Goal: Information Seeking & Learning: Learn about a topic

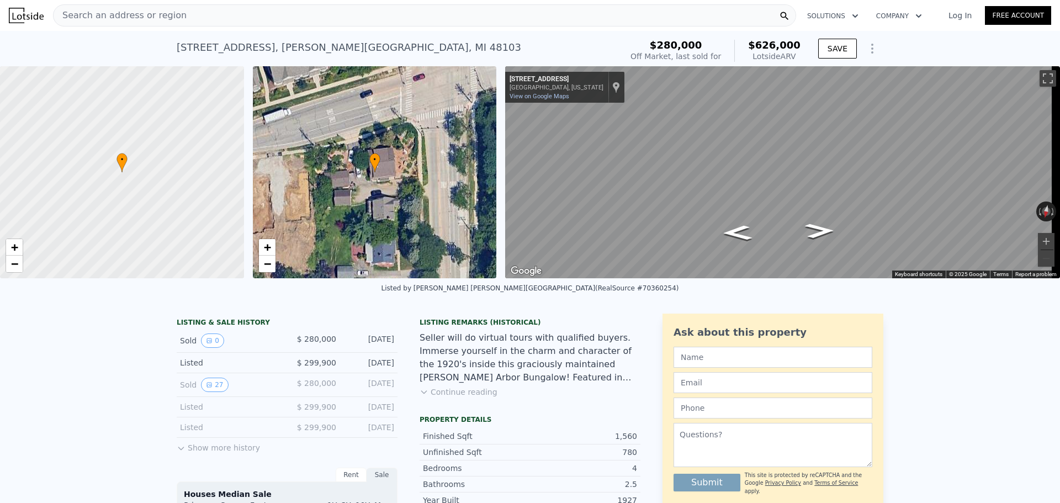
click at [463, 292] on div "Listed by [PERSON_NAME] [PERSON_NAME] Arbor (RealSource #70360254)" at bounding box center [529, 288] width 297 height 8
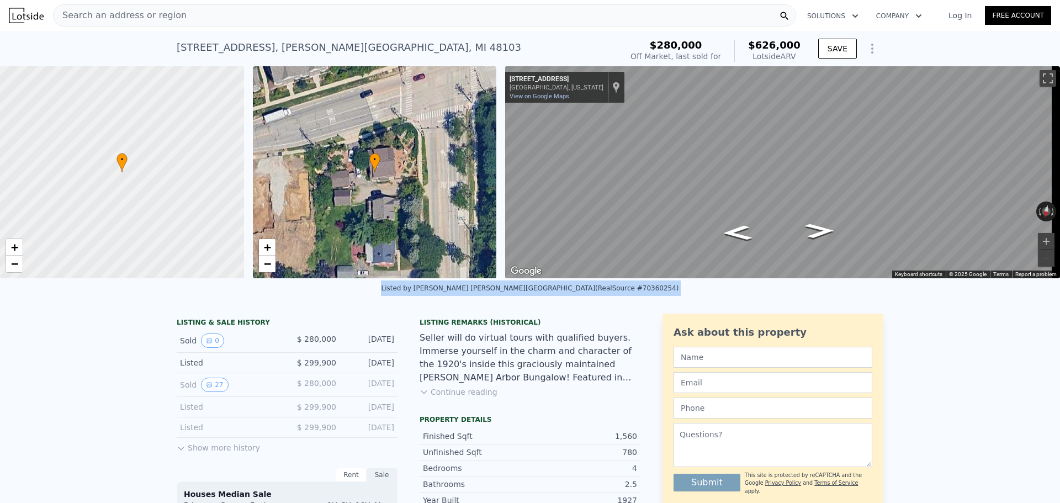
click at [463, 292] on div "Listed by [PERSON_NAME] [PERSON_NAME] Arbor (RealSource #70360254)" at bounding box center [529, 288] width 297 height 8
click at [206, 392] on button "27" at bounding box center [214, 385] width 27 height 14
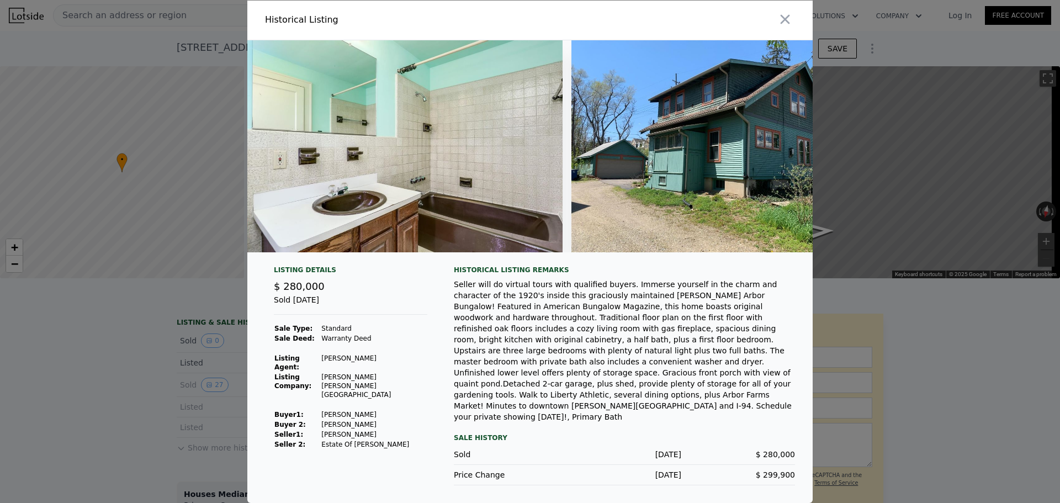
scroll to position [0, 7391]
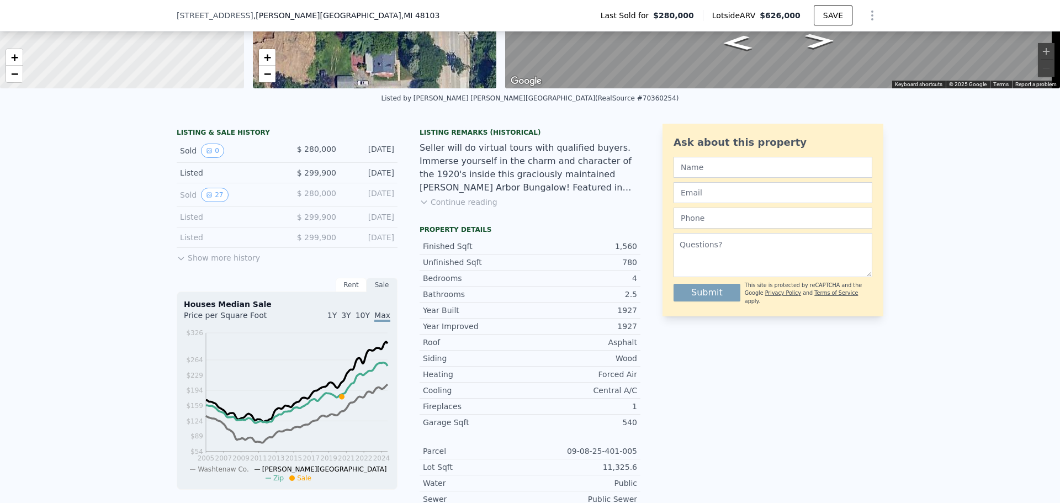
scroll to position [166, 0]
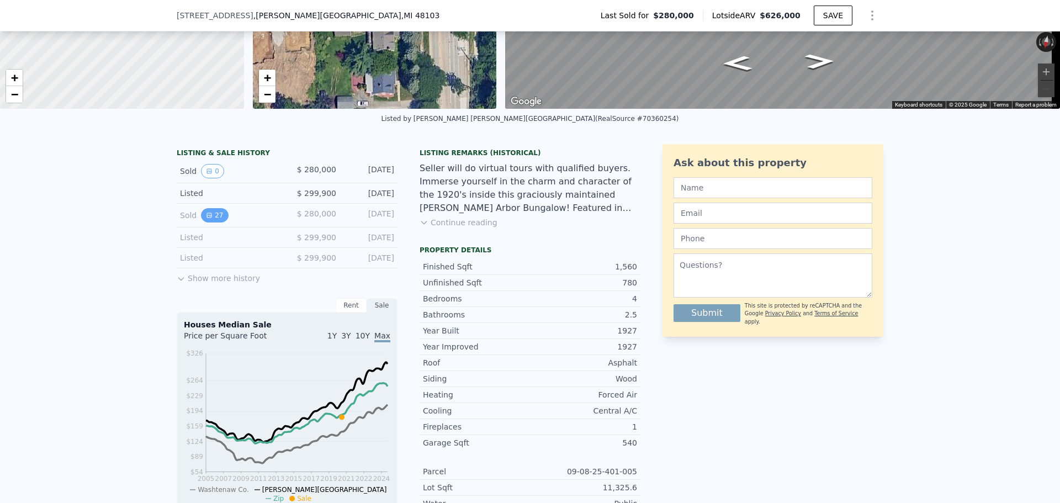
click at [206, 219] on icon "View historical data" at bounding box center [209, 215] width 7 height 7
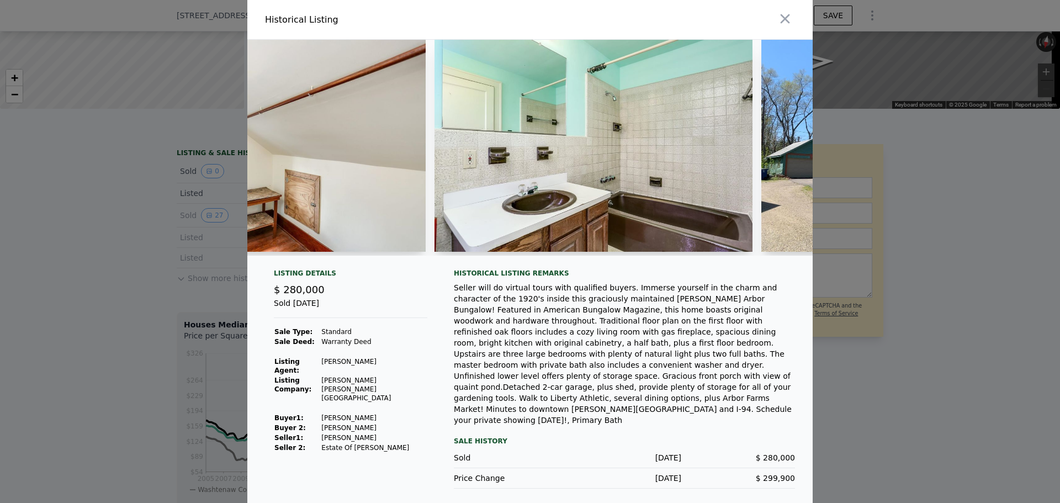
scroll to position [0, 7307]
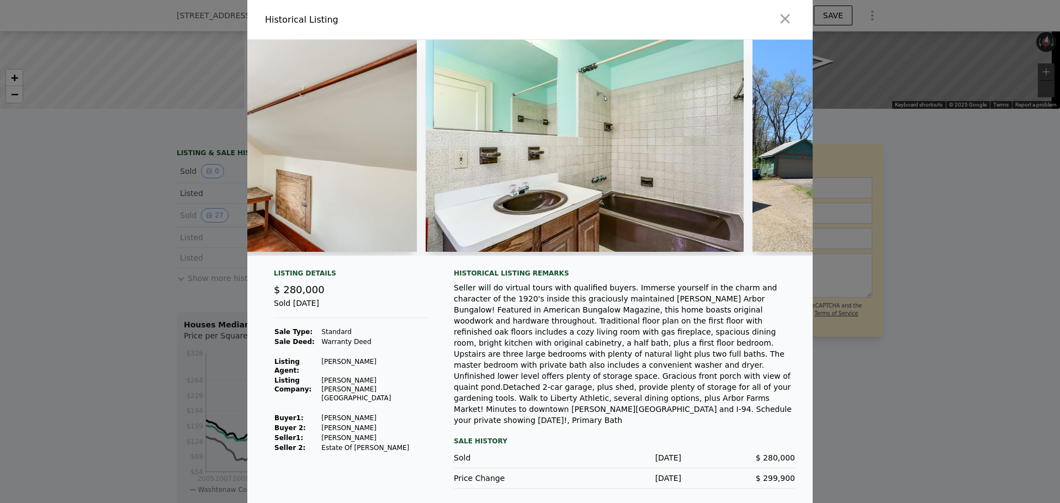
click at [658, 221] on img at bounding box center [585, 146] width 318 height 212
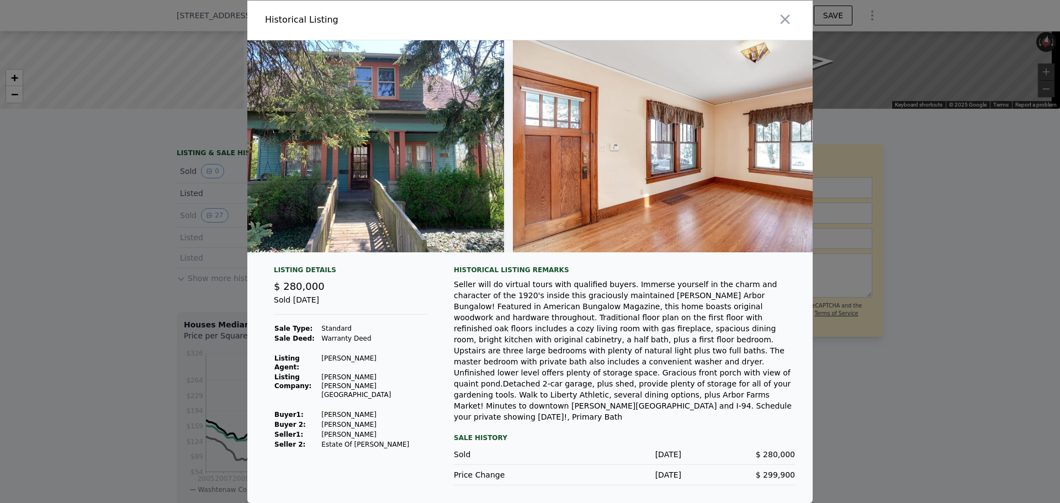
scroll to position [0, 0]
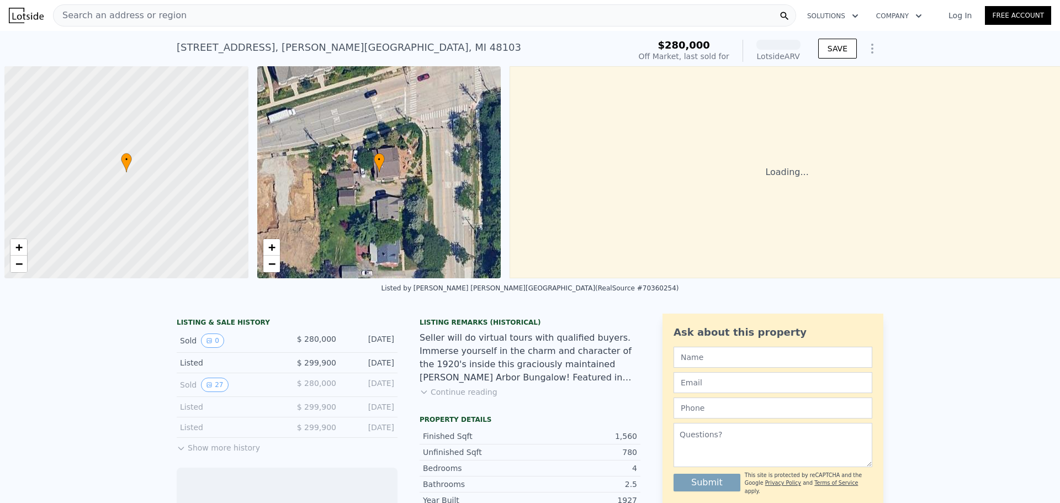
scroll to position [0, 4]
